Goal: Find specific page/section: Find specific page/section

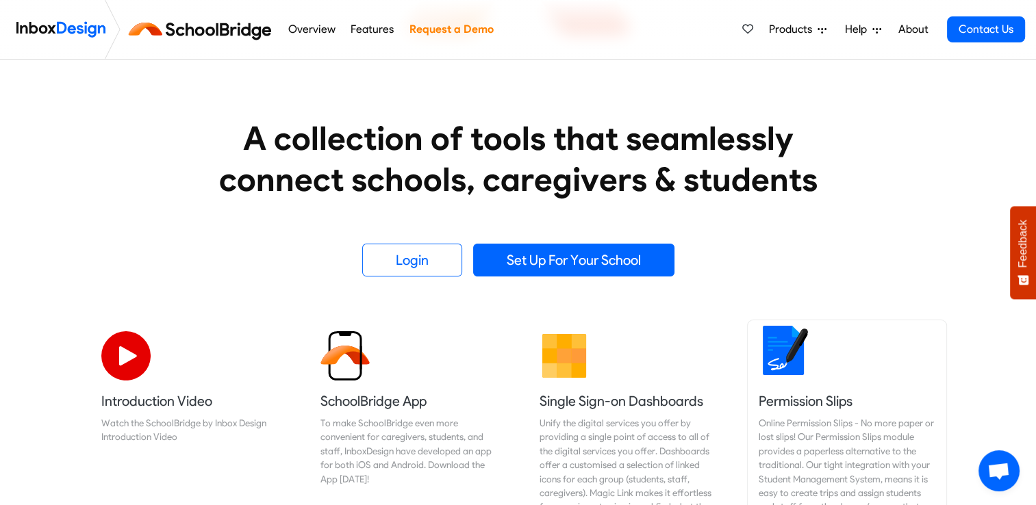
scroll to position [205, 0]
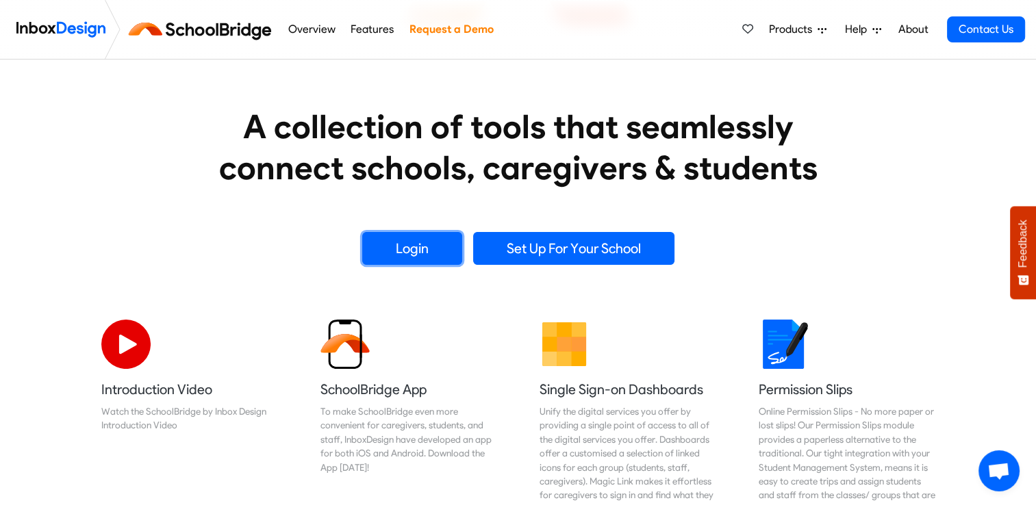
click at [422, 249] on link "Login" at bounding box center [412, 248] width 100 height 33
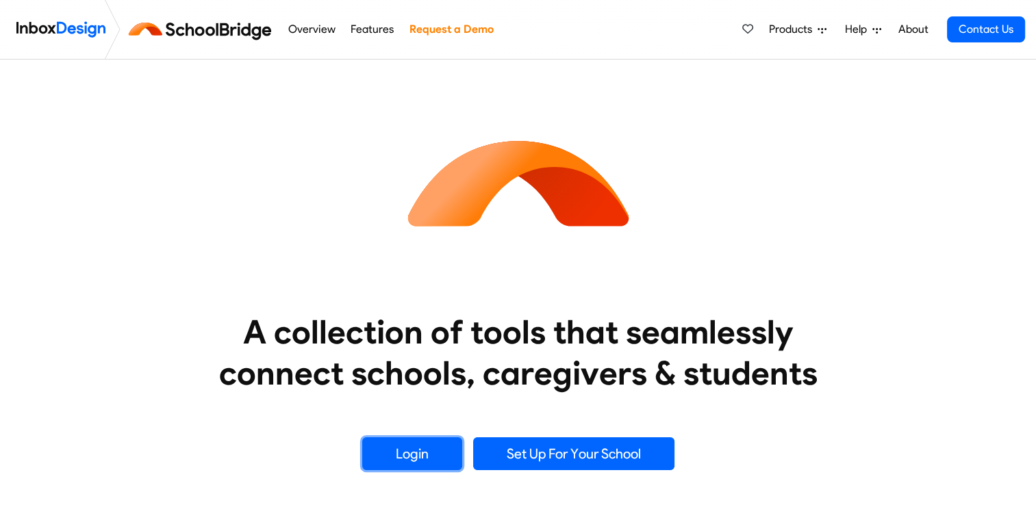
click at [411, 457] on link "Login" at bounding box center [412, 453] width 100 height 33
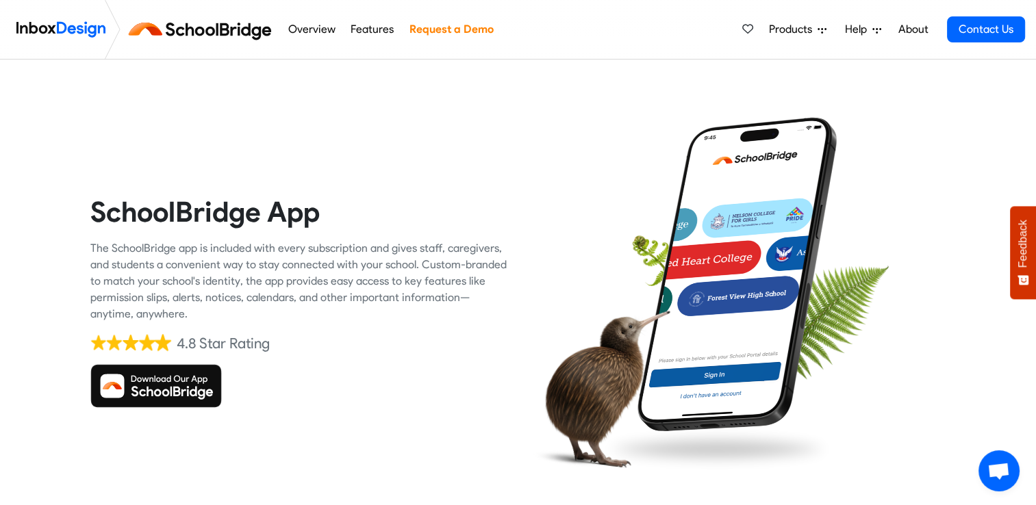
click at [165, 382] on img at bounding box center [155, 386] width 131 height 44
drag, startPoint x: 187, startPoint y: 385, endPoint x: 157, endPoint y: 387, distance: 29.5
click at [157, 387] on img at bounding box center [155, 386] width 131 height 44
drag, startPoint x: 164, startPoint y: 385, endPoint x: 323, endPoint y: 420, distance: 162.4
click at [323, 420] on div "SchoolBridge App The SchoolBridge app is included with every subscription and g…" at bounding box center [299, 301] width 418 height 418
